Goal: Find specific page/section: Find specific page/section

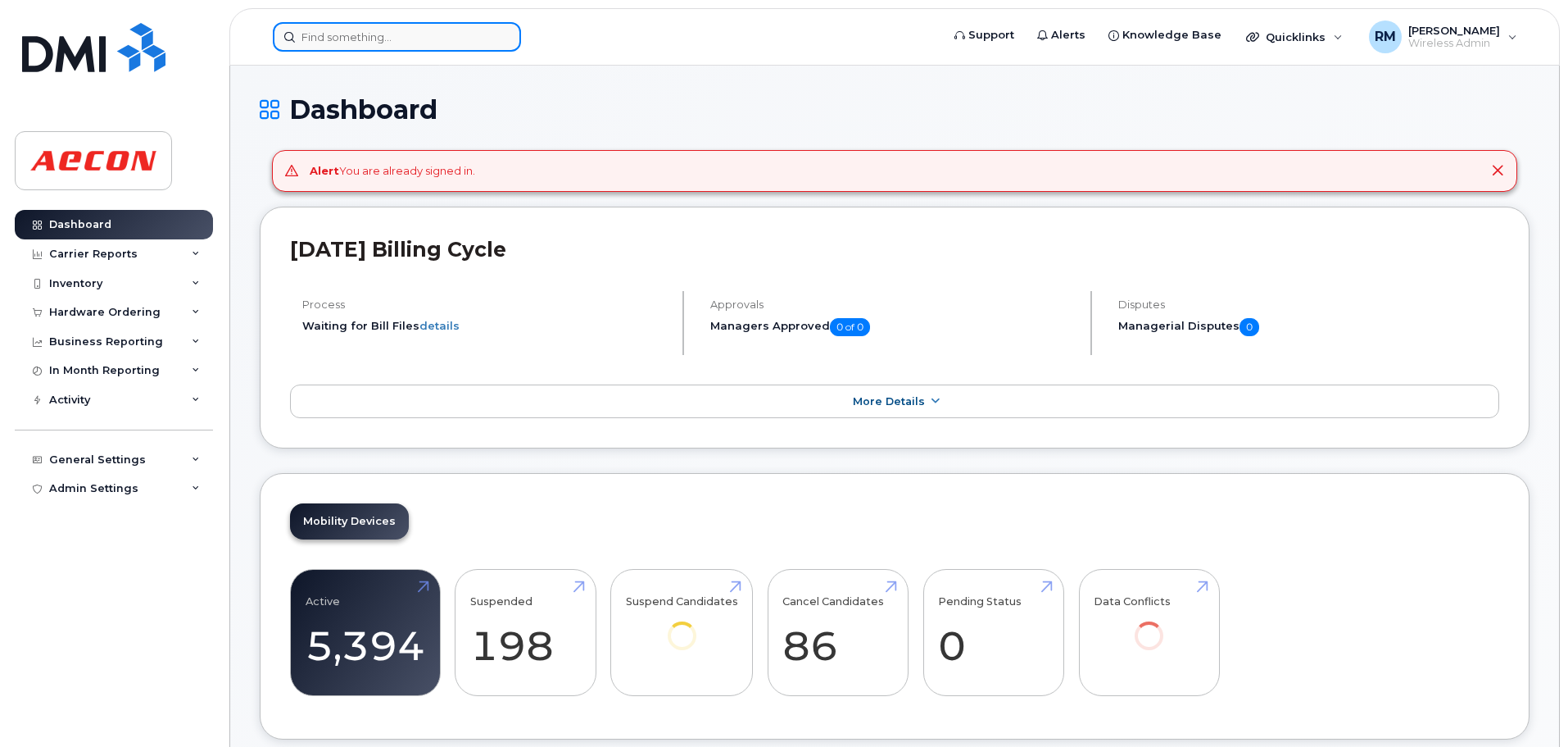
click at [346, 38] on input at bounding box center [396, 36] width 248 height 29
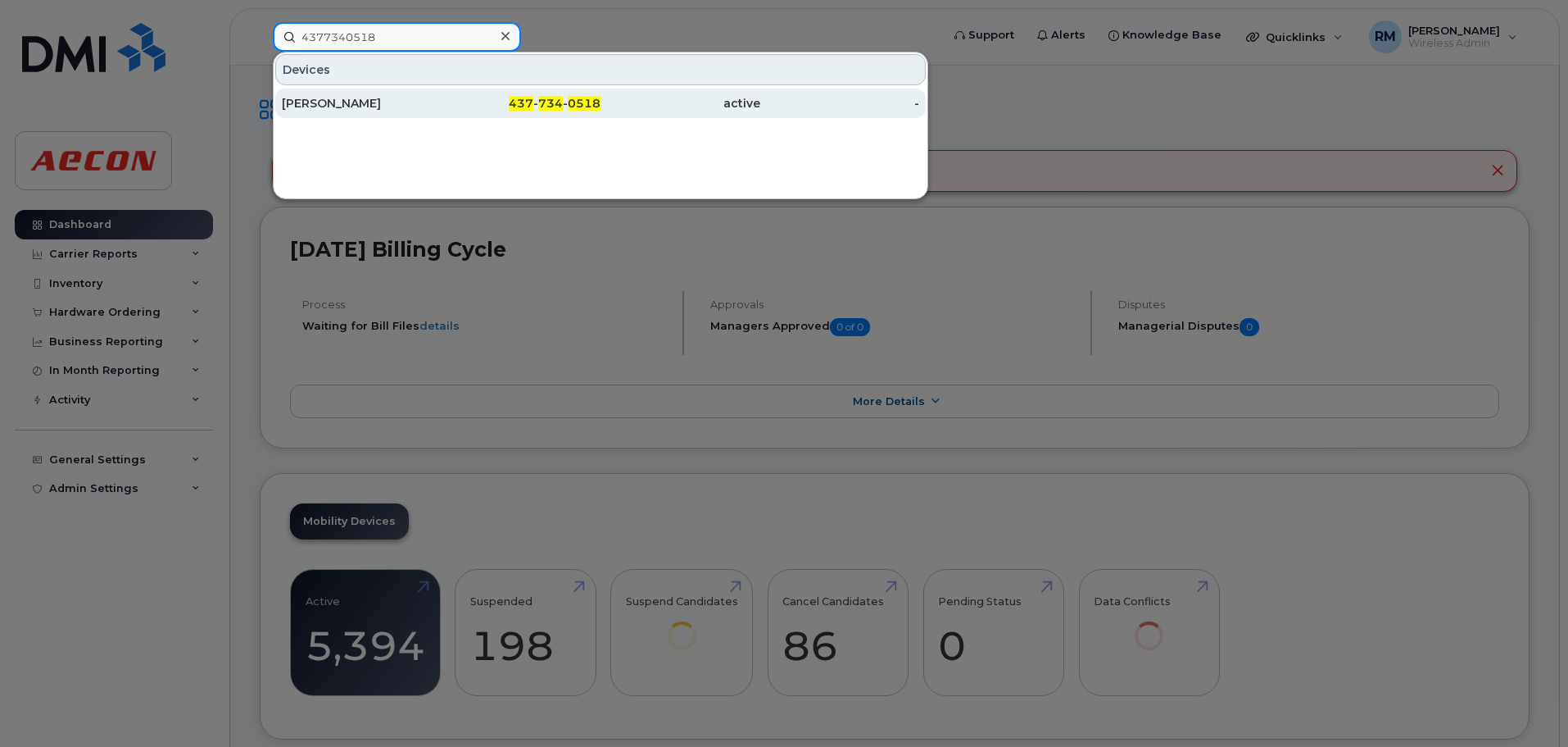
type input "4377340518"
click at [555, 104] on span "734" at bounding box center [550, 104] width 24 height 15
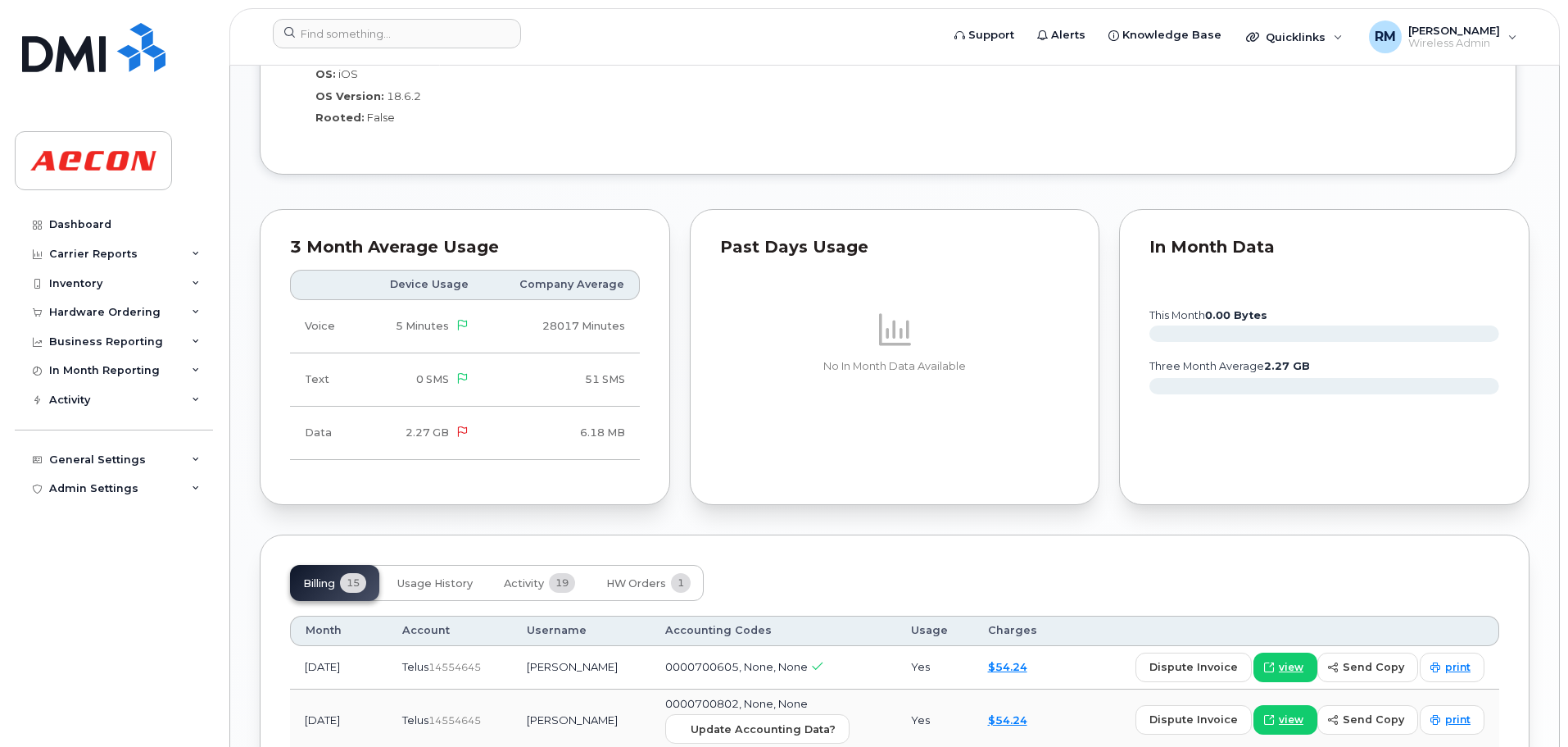
scroll to position [1639, 0]
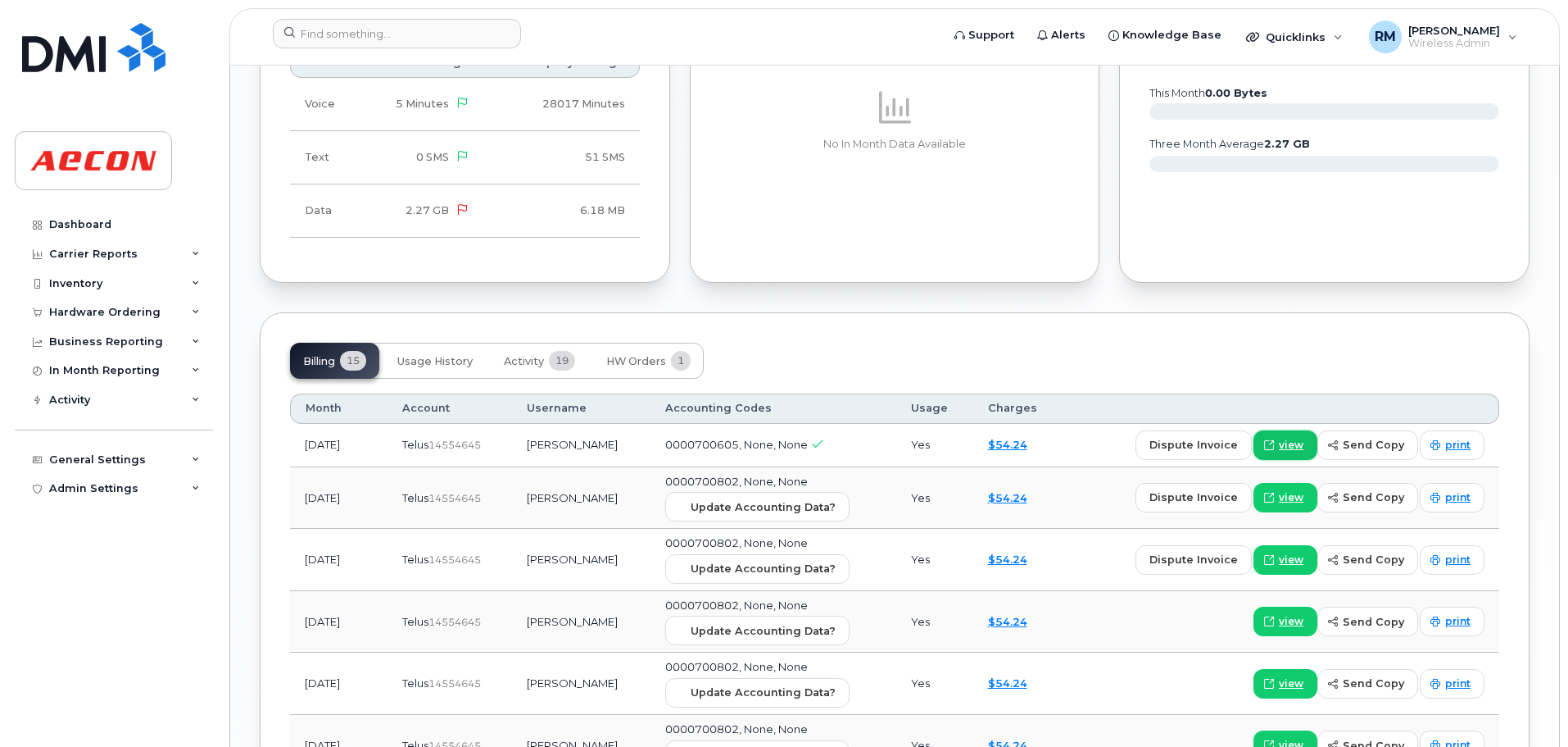
click at [1300, 447] on span "view" at bounding box center [1290, 446] width 24 height 15
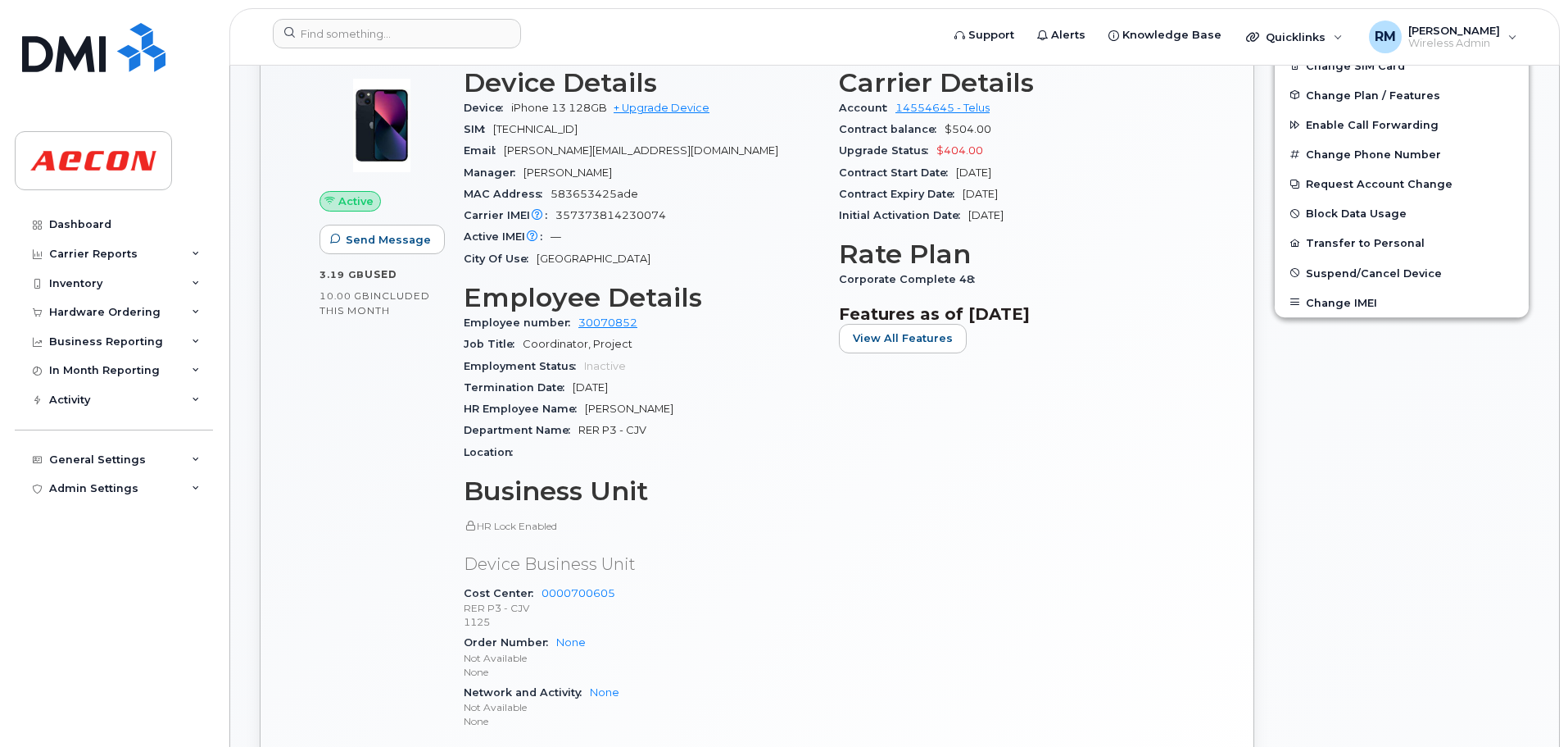
scroll to position [410, 0]
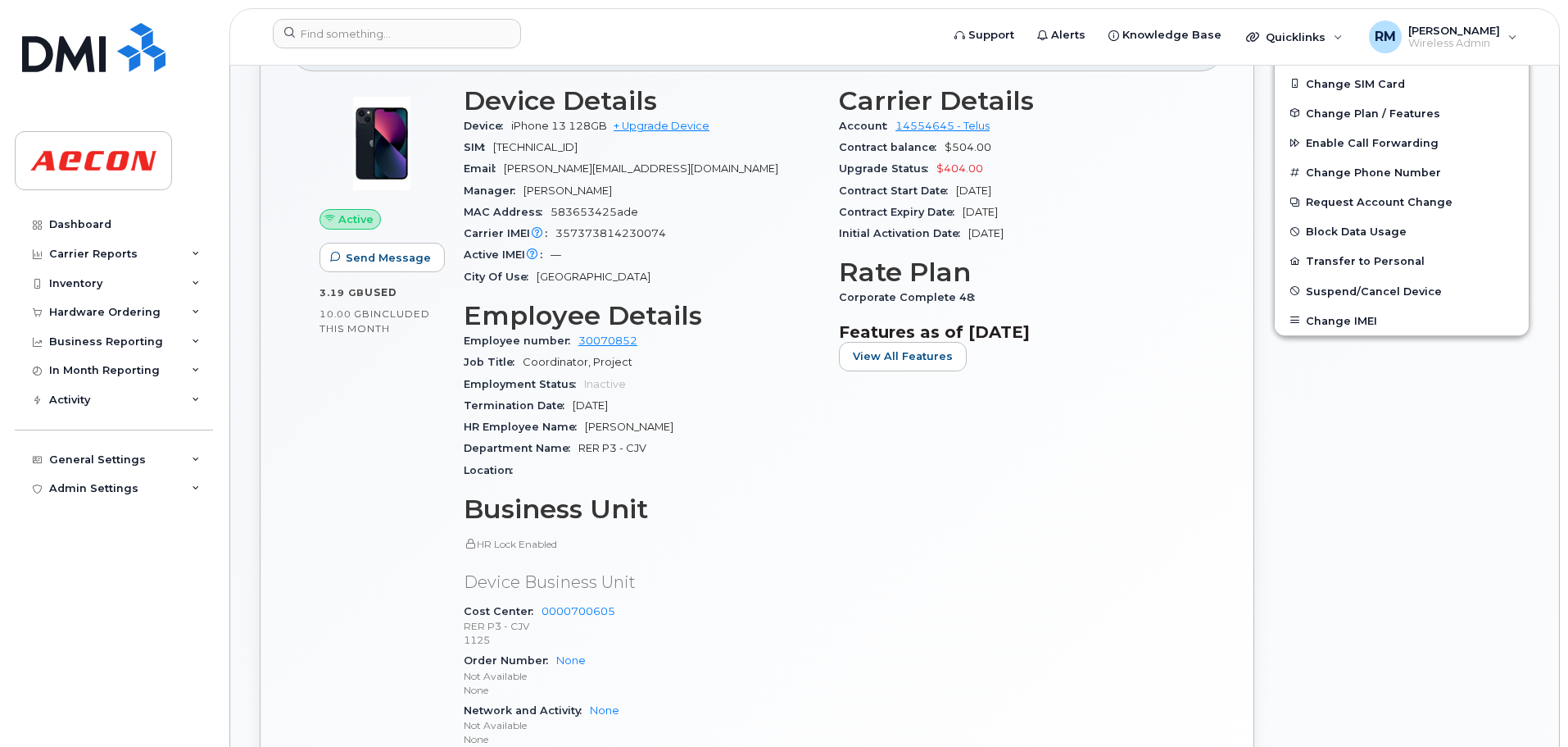
drag, startPoint x: 584, startPoint y: 424, endPoint x: 676, endPoint y: 424, distance: 92.0
click at [673, 424] on span "[PERSON_NAME]" at bounding box center [629, 426] width 88 height 13
copy span "[PERSON_NAME]"
drag, startPoint x: 384, startPoint y: 34, endPoint x: 405, endPoint y: 47, distance: 24.7
click at [384, 34] on input at bounding box center [396, 33] width 248 height 29
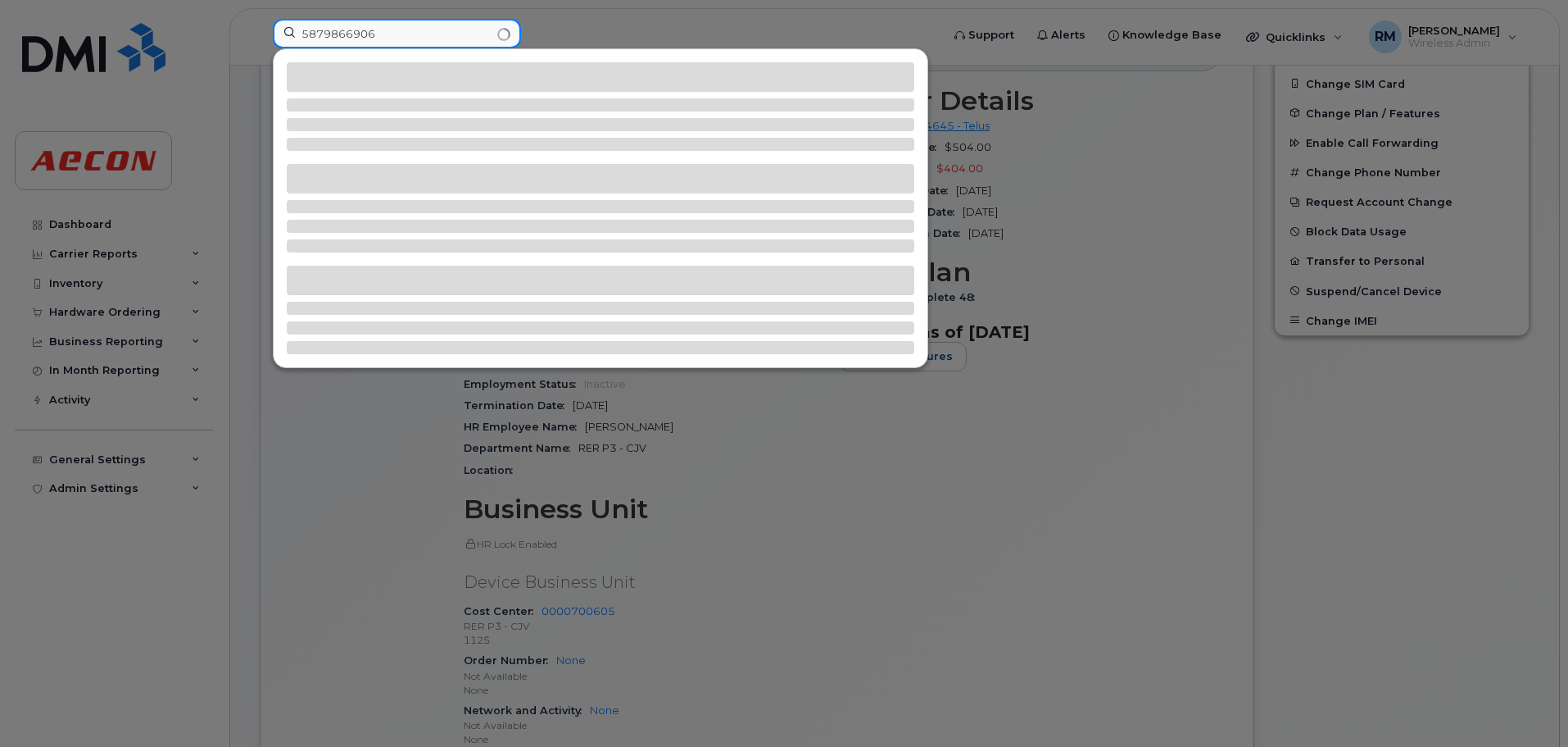
type input "5879866906"
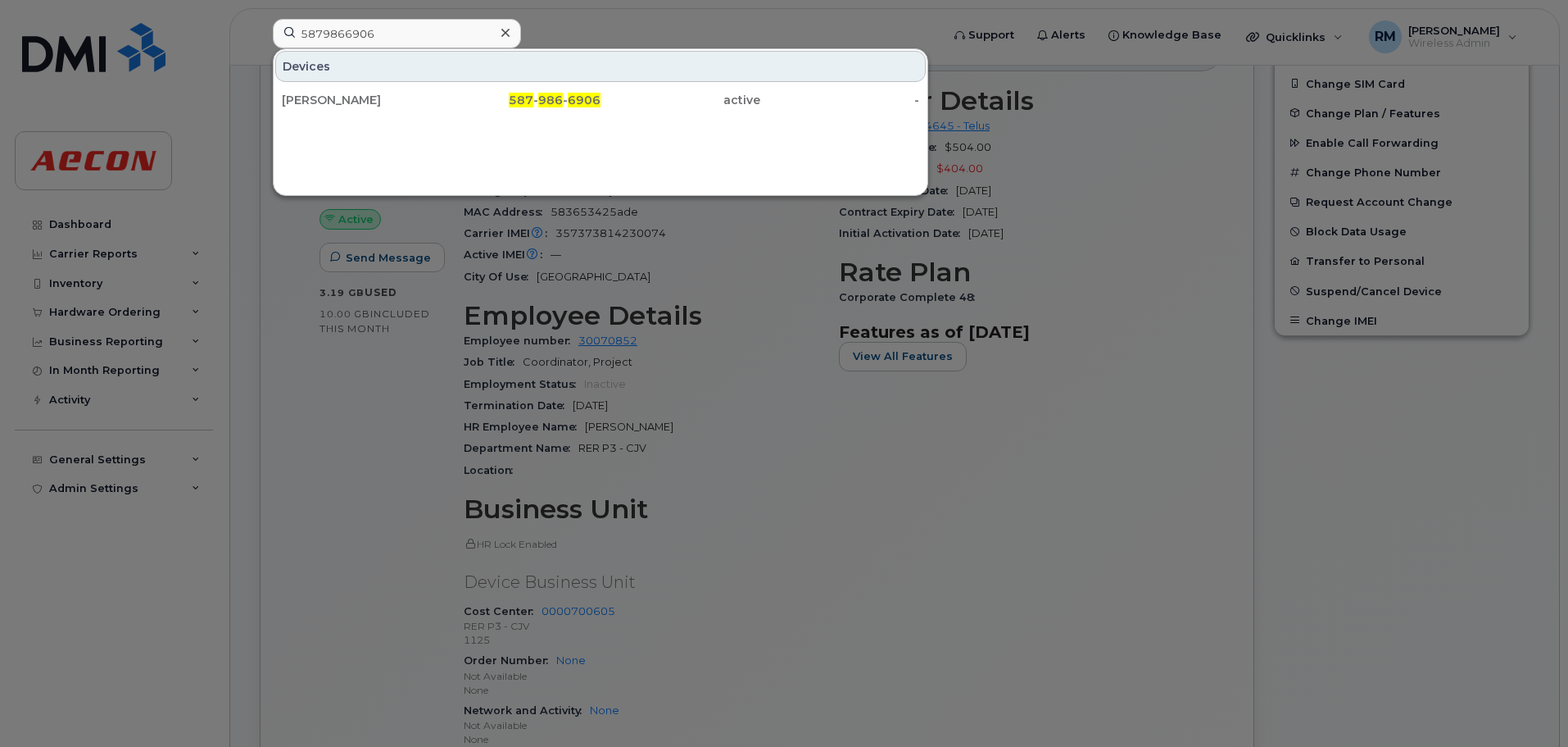
drag, startPoint x: 559, startPoint y: 104, endPoint x: 854, endPoint y: 239, distance: 324.4
click at [560, 104] on span "986" at bounding box center [550, 100] width 24 height 15
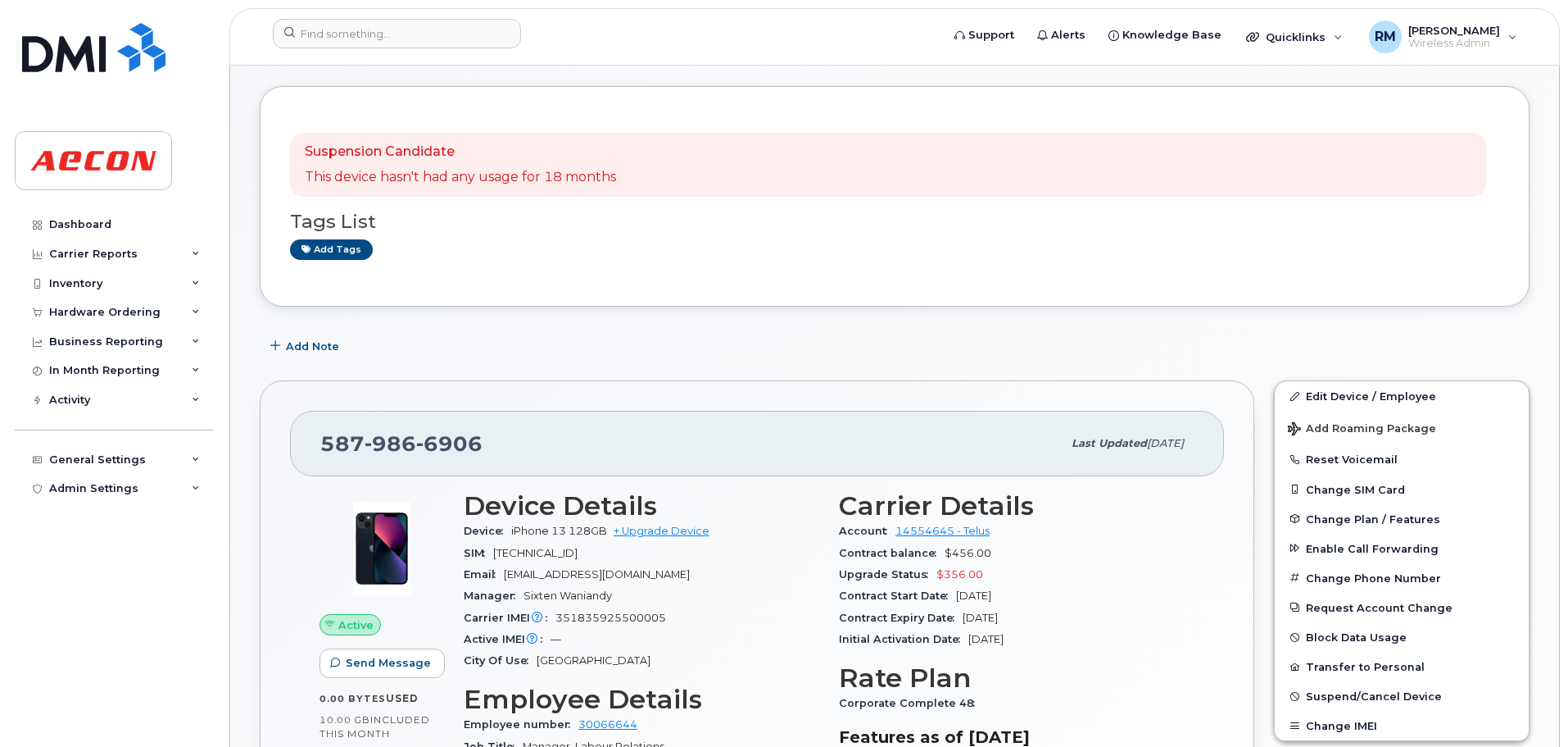
scroll to position [328, 0]
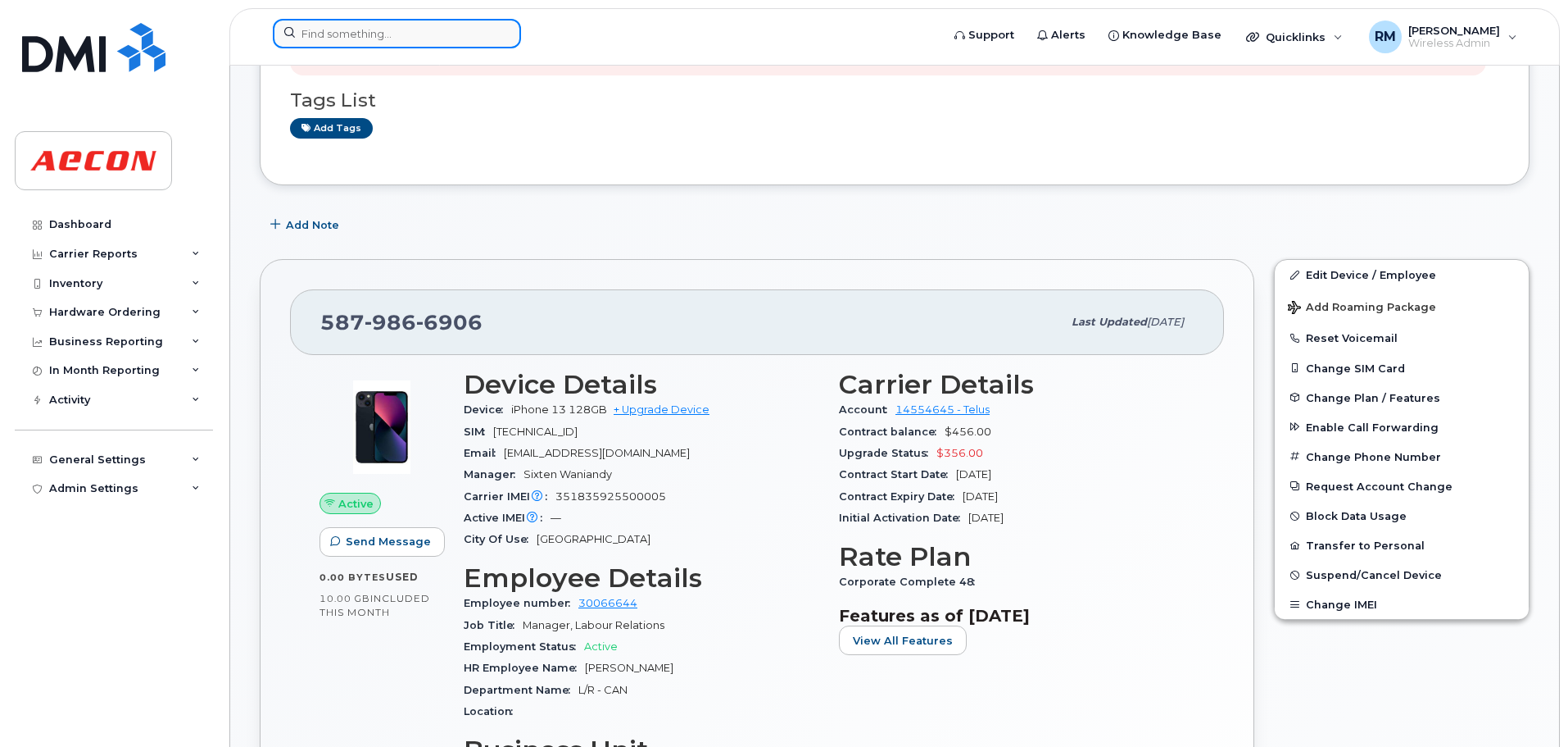
click at [411, 32] on input at bounding box center [396, 33] width 248 height 29
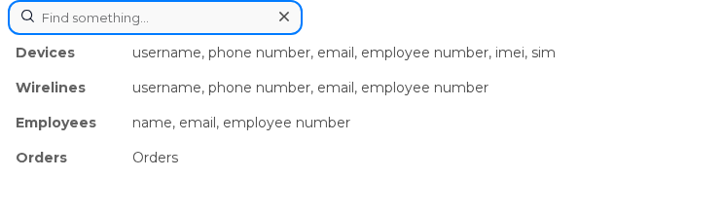
click at [120, 21] on input at bounding box center [155, 17] width 295 height 35
type input "4377340518"
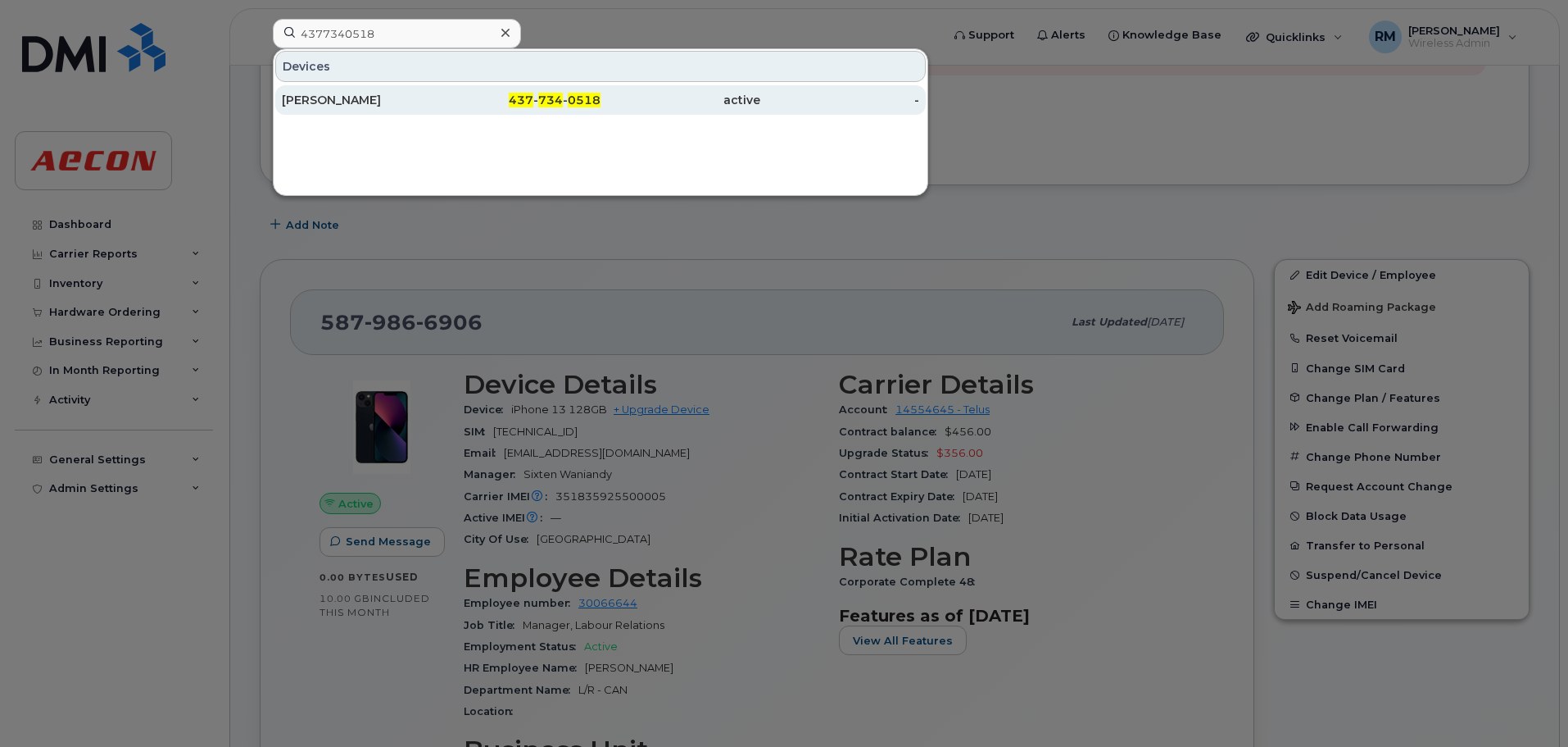
click at [552, 96] on span "734" at bounding box center [550, 100] width 24 height 15
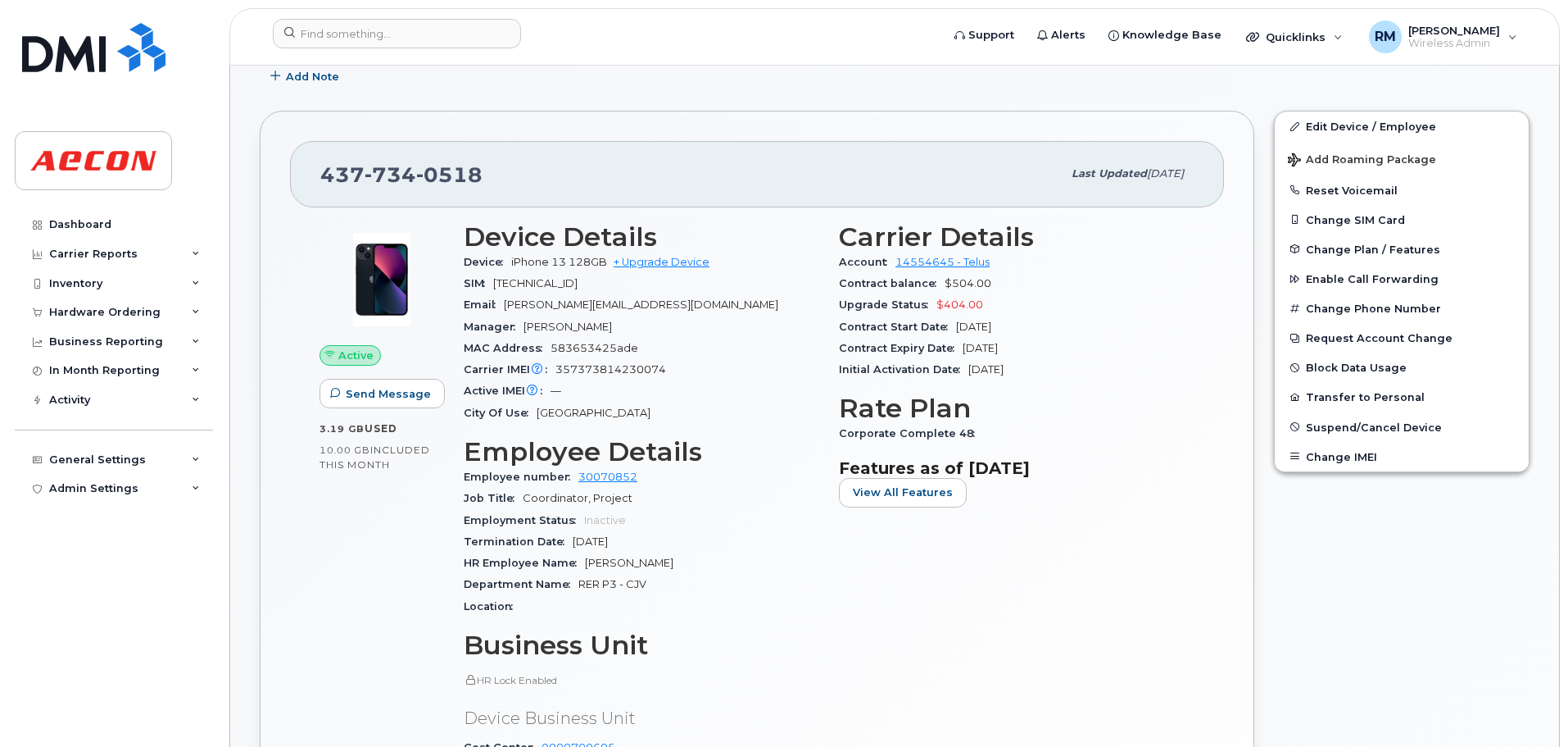
scroll to position [246, 0]
